Goal: Contribute content: Add original content to the website for others to see

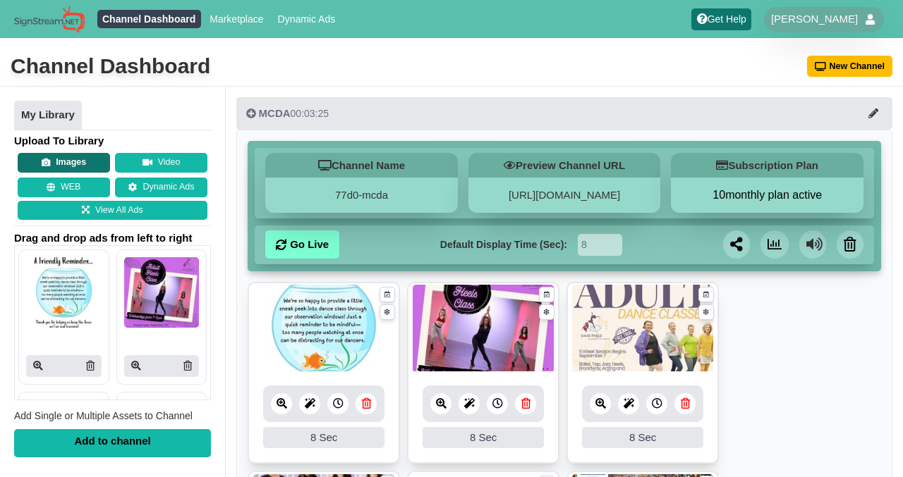
click at [69, 160] on button "Images" at bounding box center [64, 163] width 92 height 20
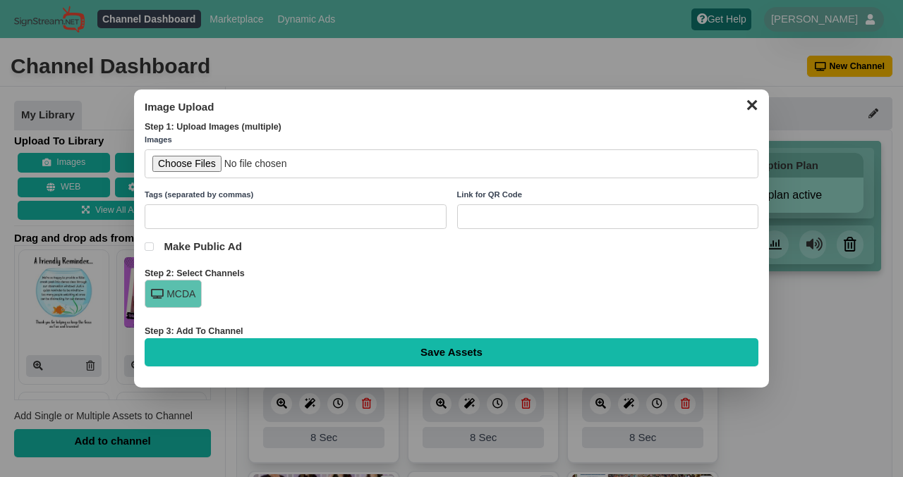
click at [199, 165] on input "file" at bounding box center [452, 164] width 614 height 29
type input "C:\fakepath\September Birthdays.png"
click at [183, 292] on div "MCDA" at bounding box center [173, 294] width 57 height 28
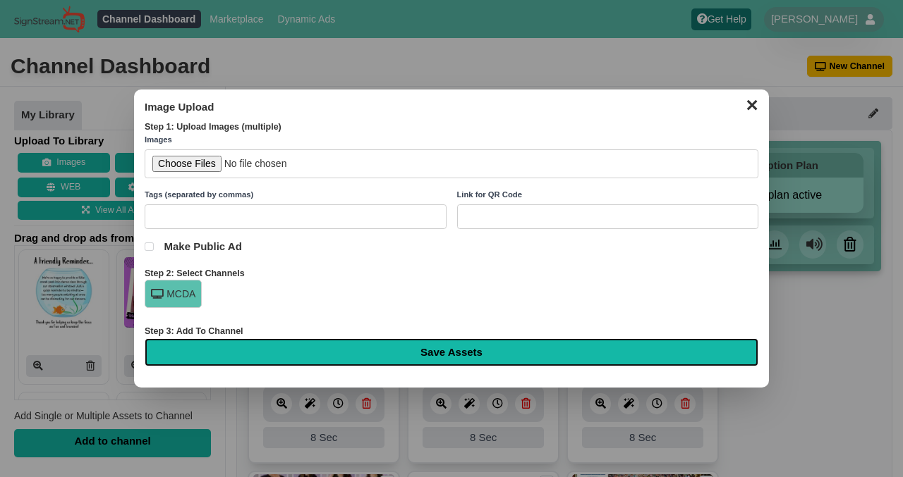
click at [464, 347] on input "Save Assets" at bounding box center [452, 353] width 614 height 28
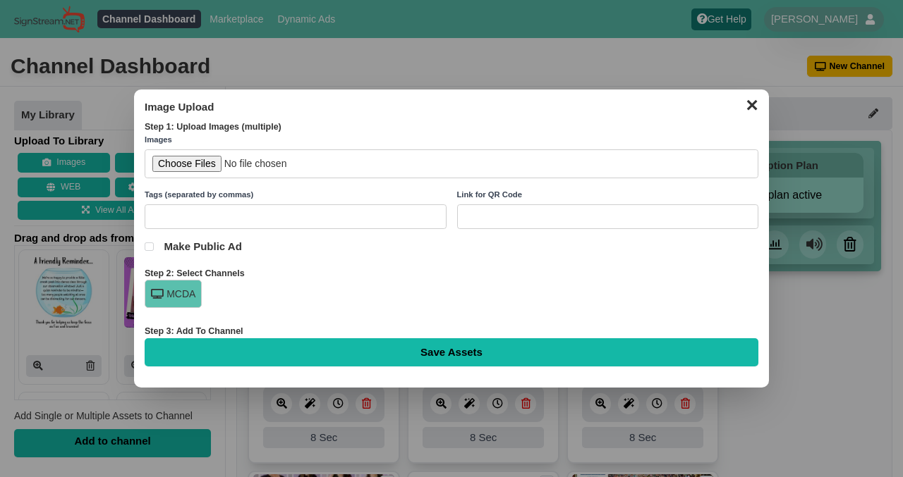
type input "Saving..."
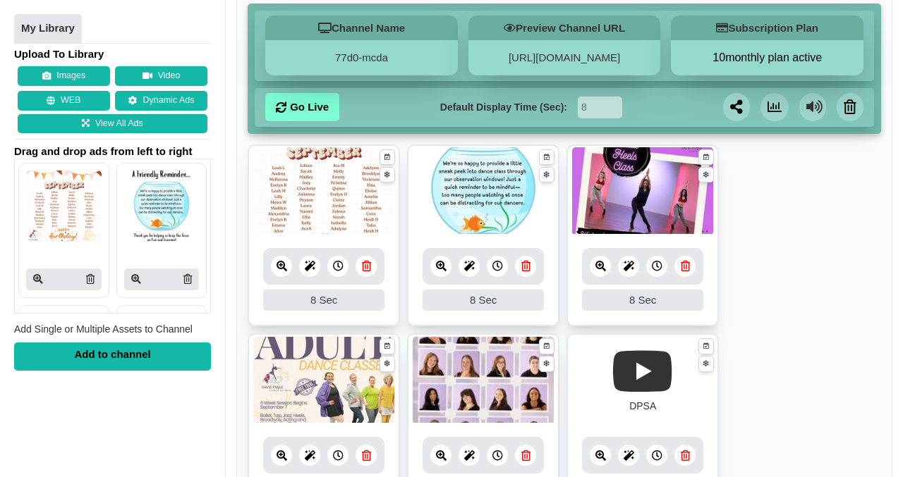
scroll to position [142, 0]
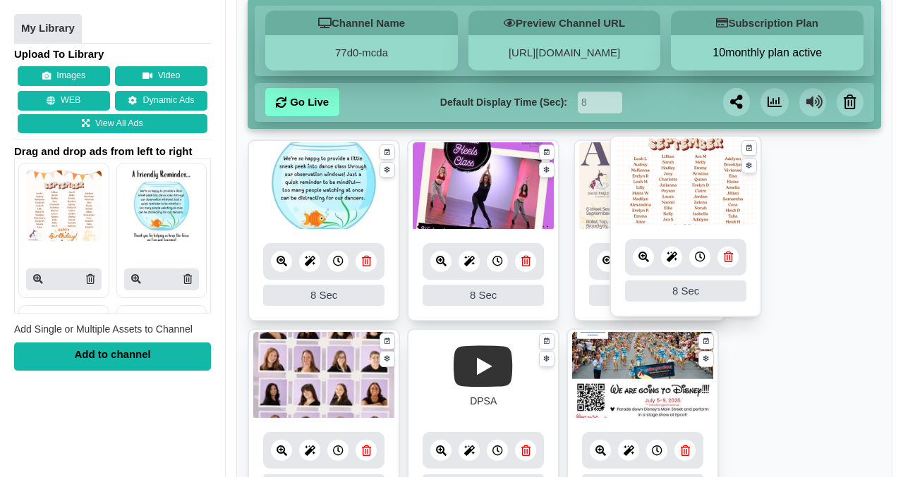
drag, startPoint x: 343, startPoint y: 205, endPoint x: 727, endPoint y: 202, distance: 384.4
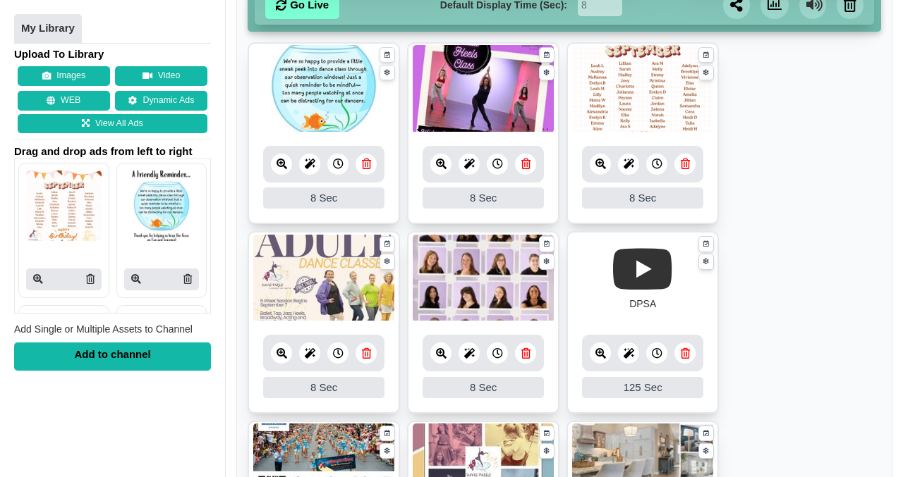
scroll to position [243, 0]
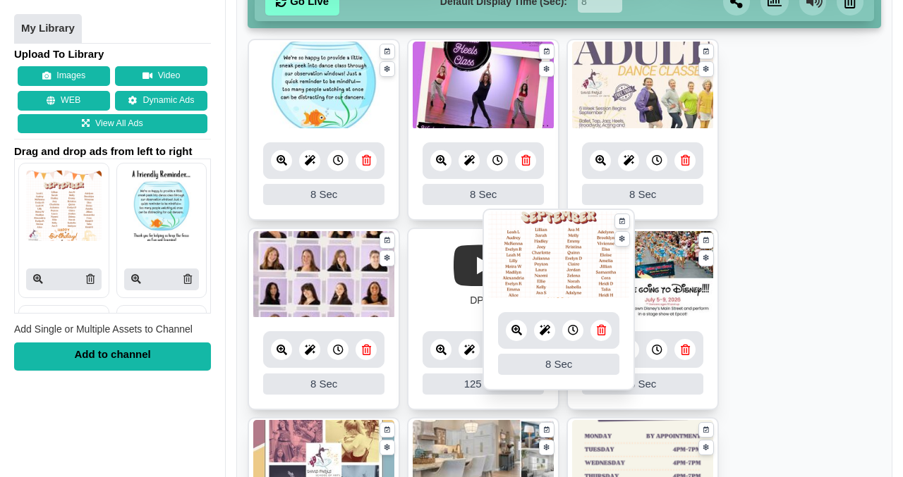
drag, startPoint x: 628, startPoint y: 98, endPoint x: 543, endPoint y: 268, distance: 190.2
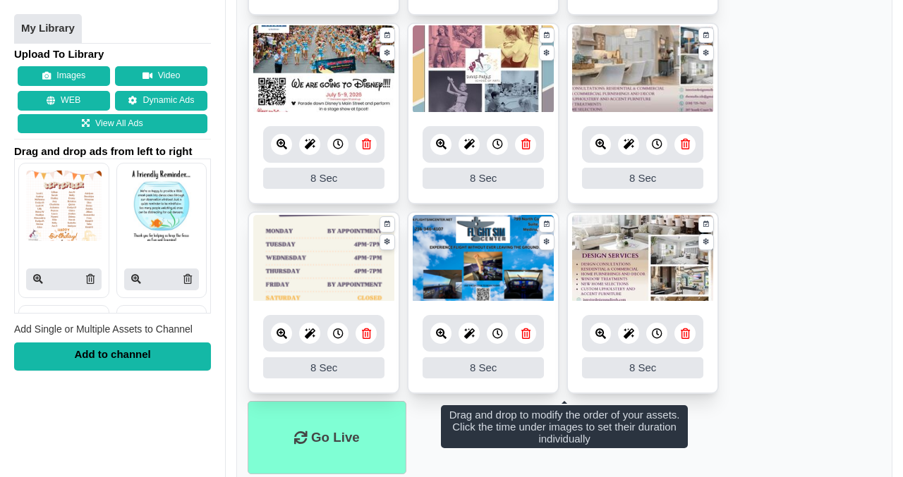
scroll to position [639, 0]
click at [654, 68] on img at bounding box center [642, 69] width 141 height 88
click at [602, 141] on icon at bounding box center [600, 143] width 11 height 11
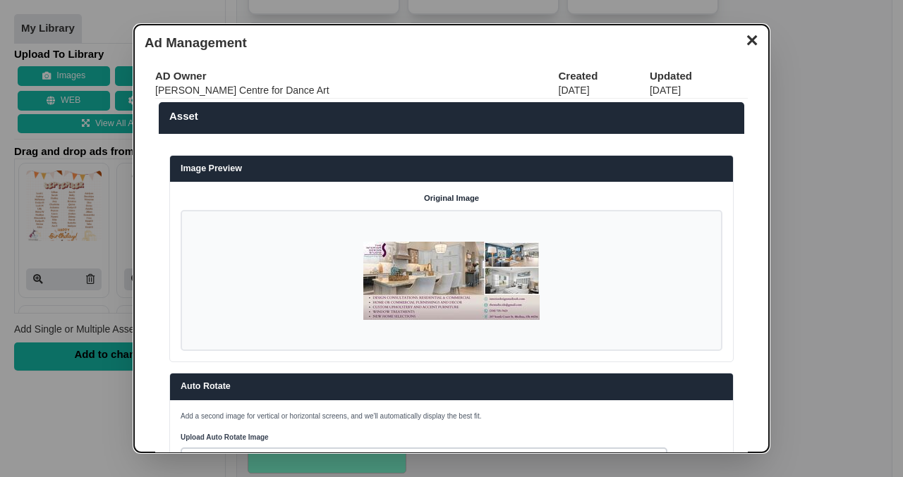
scroll to position [1, 0]
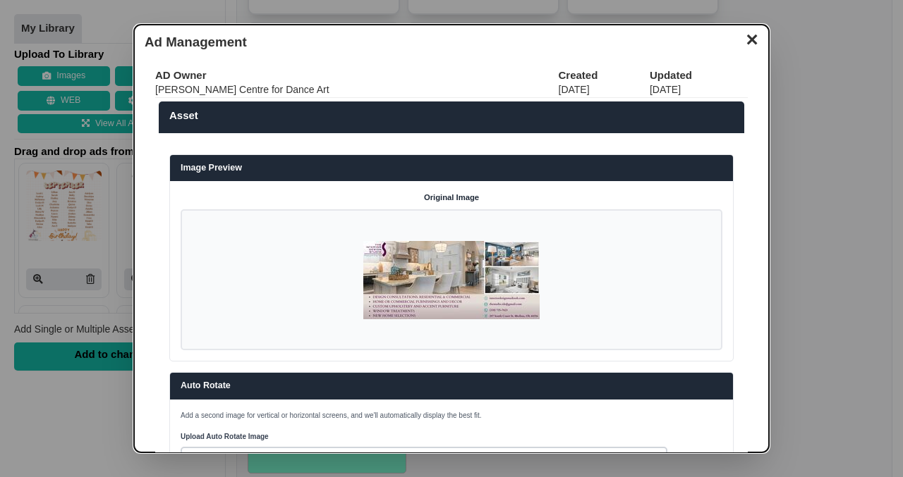
click at [748, 38] on button "✕" at bounding box center [752, 38] width 28 height 21
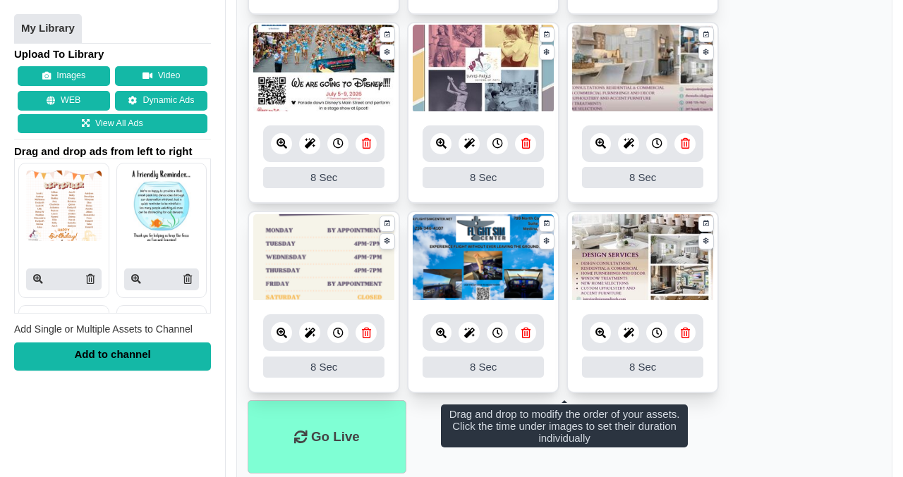
click at [506, 243] on img at bounding box center [483, 258] width 141 height 88
click at [439, 334] on icon at bounding box center [441, 333] width 11 height 11
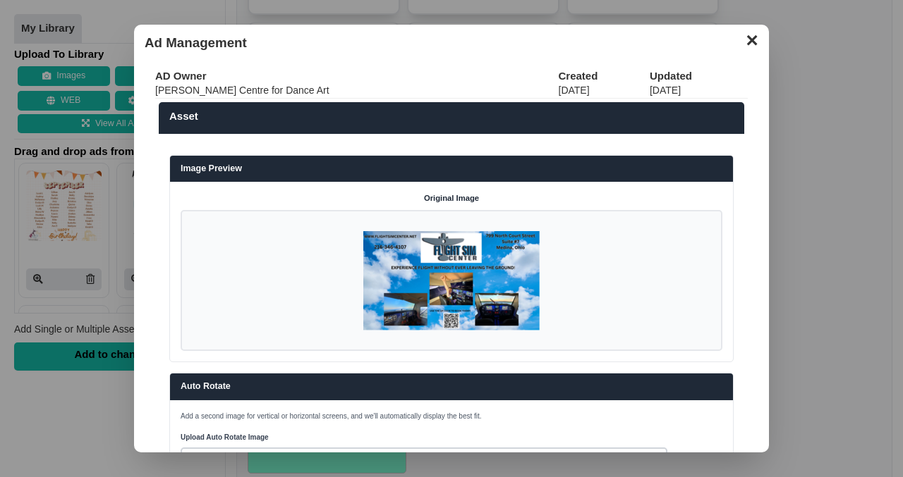
click at [750, 46] on button "✕" at bounding box center [752, 38] width 28 height 21
